Goal: Information Seeking & Learning: Find specific fact

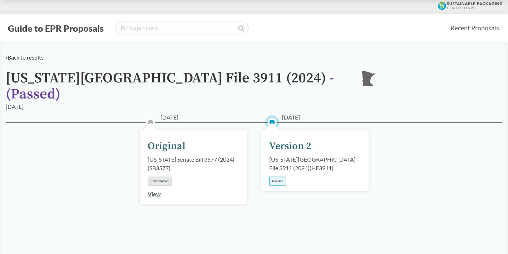
click at [21, 57] on link "‹ Back to results" at bounding box center [25, 57] width 38 height 7
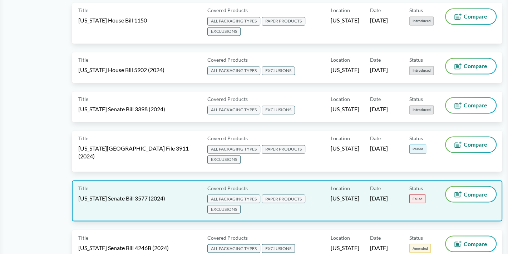
scroll to position [1085, 0]
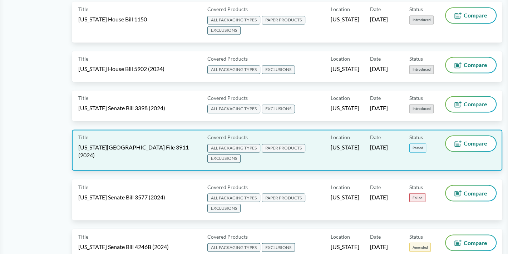
click at [155, 144] on span "[US_STATE][GEOGRAPHIC_DATA] File 3911 (2024)" at bounding box center [138, 152] width 120 height 16
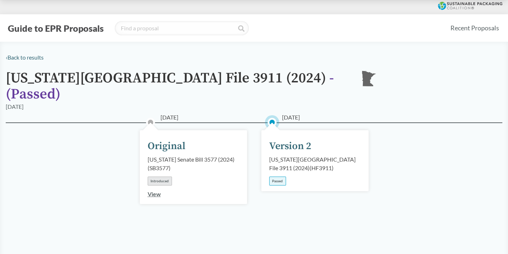
click at [277, 155] on div "[US_STATE][GEOGRAPHIC_DATA] File 3911 (2024) ( HF3911 )" at bounding box center [314, 163] width 91 height 17
click at [276, 139] on div "Version 2" at bounding box center [290, 146] width 42 height 15
click at [272, 130] on div "[DATE] Version 2 [US_STATE][GEOGRAPHIC_DATA] File 3911 (2024) ( HF3911 ) Passed" at bounding box center [314, 160] width 107 height 61
drag, startPoint x: 296, startPoint y: 167, endPoint x: 289, endPoint y: 174, distance: 9.3
click at [296, 167] on div "[DATE] Version 2 [US_STATE][GEOGRAPHIC_DATA] File 3911 (2024) ( HF3911 ) Passed" at bounding box center [314, 160] width 107 height 61
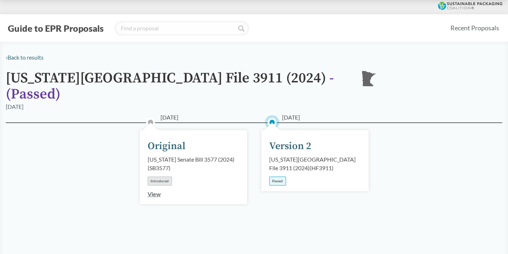
drag, startPoint x: 151, startPoint y: 83, endPoint x: 143, endPoint y: 79, distance: 9.1
click at [151, 83] on h1 "[US_STATE] House File 3911 (2024) - ( Passed )" at bounding box center [177, 86] width 343 height 32
drag, startPoint x: 298, startPoint y: 157, endPoint x: 282, endPoint y: 163, distance: 16.9
click at [290, 159] on div "[US_STATE][GEOGRAPHIC_DATA] File 3911 (2024) ( HF3911 )" at bounding box center [314, 163] width 91 height 17
drag, startPoint x: 274, startPoint y: 171, endPoint x: 276, endPoint y: 154, distance: 16.9
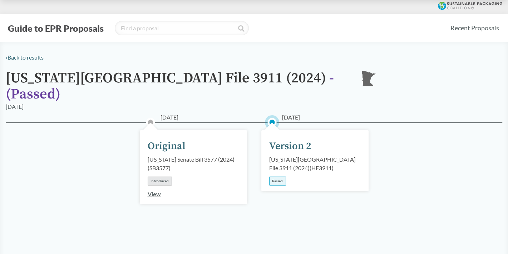
click at [275, 163] on div "[DATE] Version 2 [US_STATE][GEOGRAPHIC_DATA] File 3911 (2024) ( HF3911 ) Passed" at bounding box center [314, 160] width 107 height 61
drag, startPoint x: 277, startPoint y: 149, endPoint x: 288, endPoint y: 160, distance: 15.9
click at [277, 155] on div "[US_STATE][GEOGRAPHIC_DATA] File 3911 (2024) ( HF3911 )" at bounding box center [314, 163] width 91 height 17
